Goal: Navigation & Orientation: Go to known website

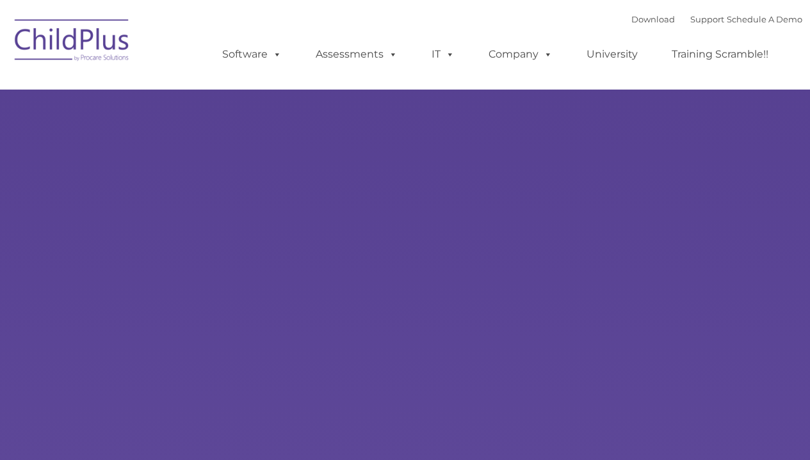
type input ""
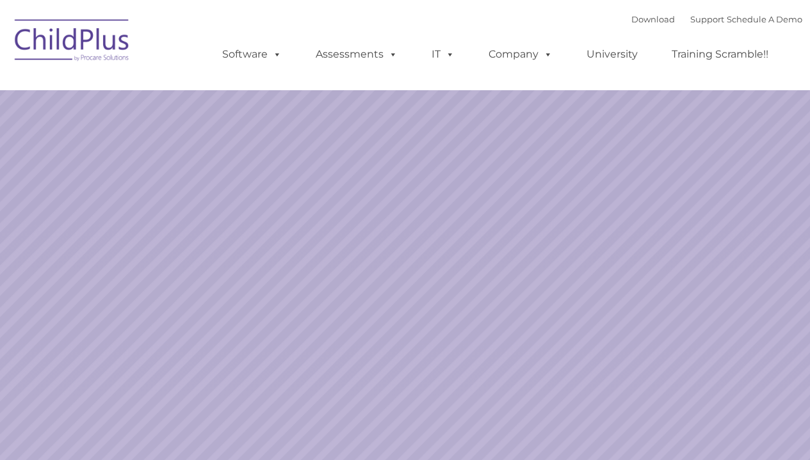
select select "MEDIUM"
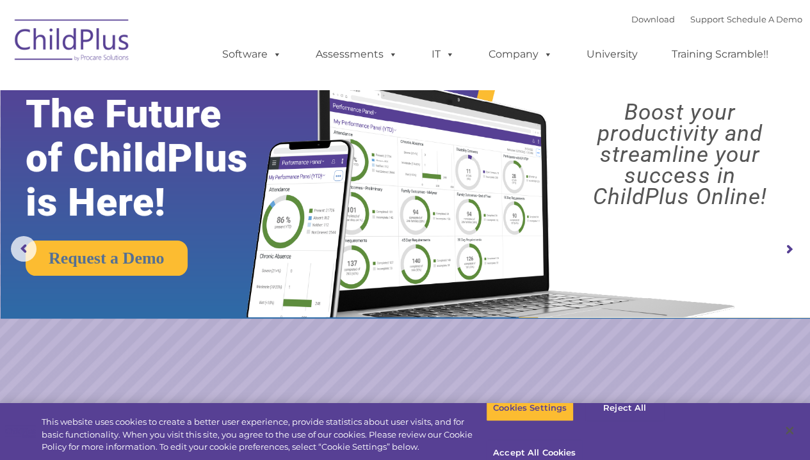
click at [86, 37] on img at bounding box center [72, 42] width 128 height 64
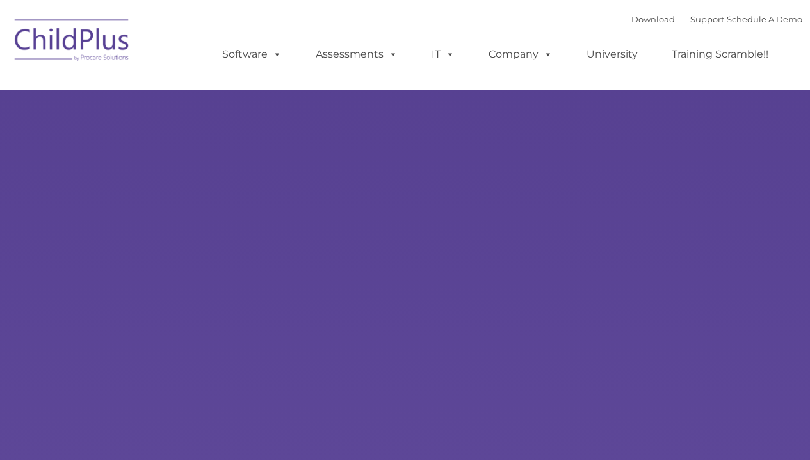
type input ""
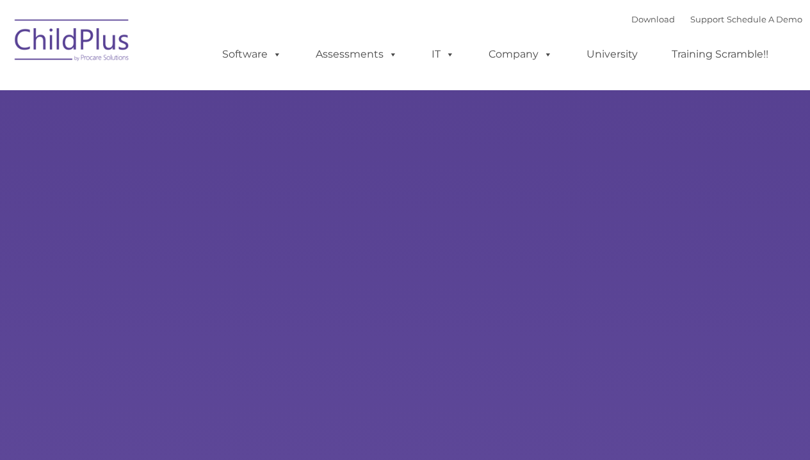
select select "MEDIUM"
